Goal: Navigation & Orientation: Find specific page/section

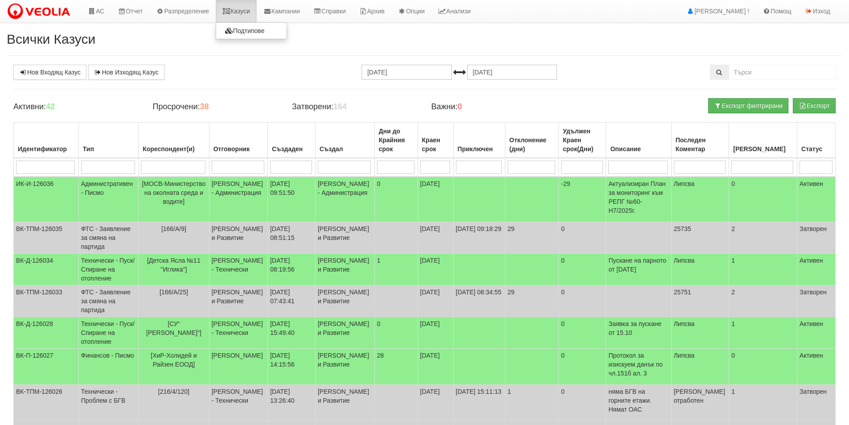
click at [251, 12] on link "Казуси" at bounding box center [236, 11] width 41 height 22
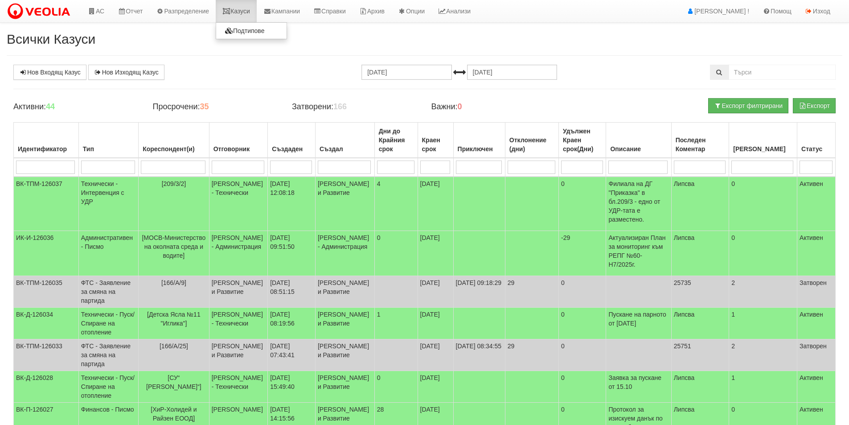
click at [241, 10] on link "Казуси" at bounding box center [236, 11] width 41 height 22
